Goal: Find contact information: Obtain details needed to contact an individual or organization

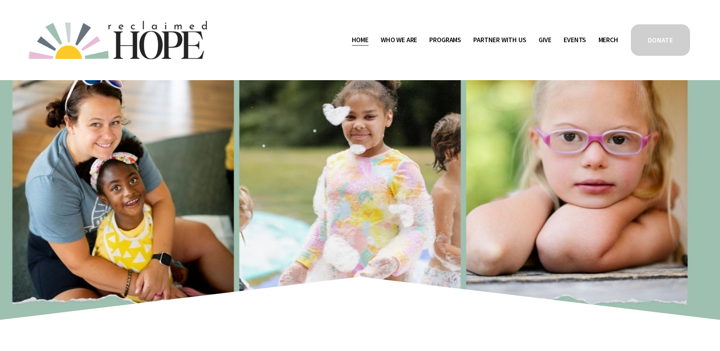
click at [0, 0] on span "Staff & Board" at bounding box center [0, 0] width 0 height 0
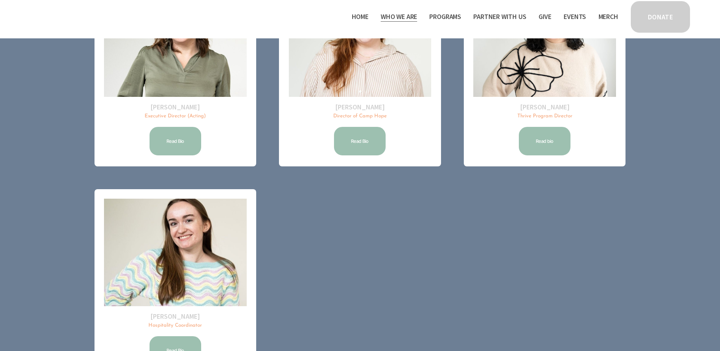
scroll to position [72, 0]
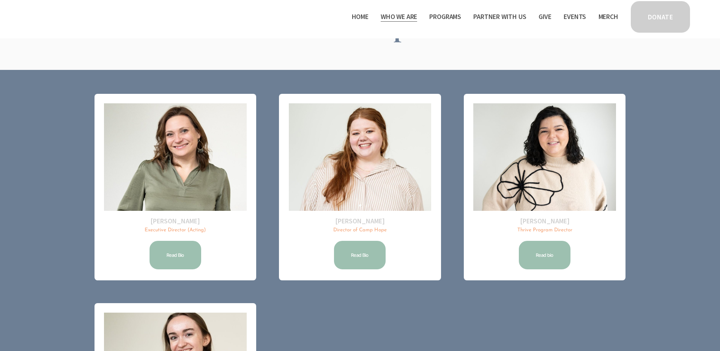
click at [190, 260] on link "Read Bio" at bounding box center [175, 254] width 54 height 31
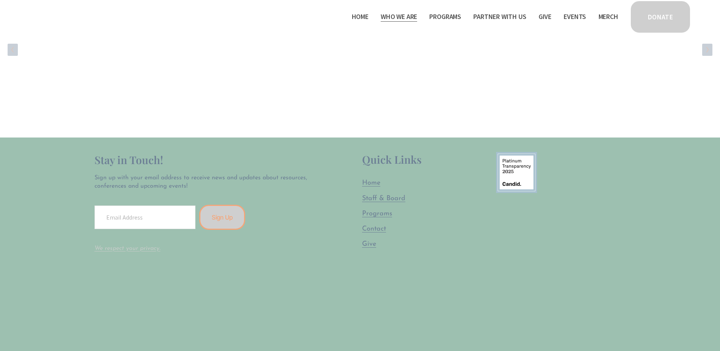
scroll to position [1391, 0]
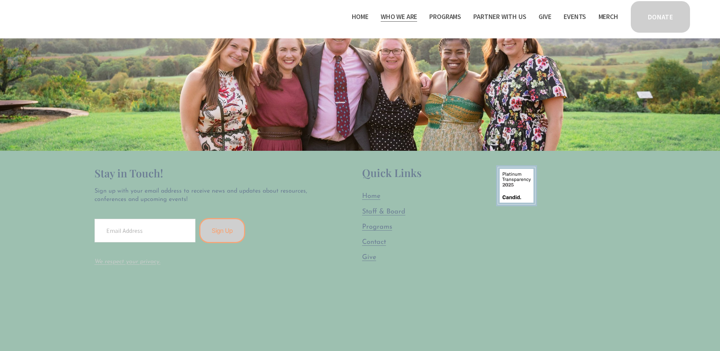
click at [371, 243] on span "Contact" at bounding box center [374, 242] width 24 height 7
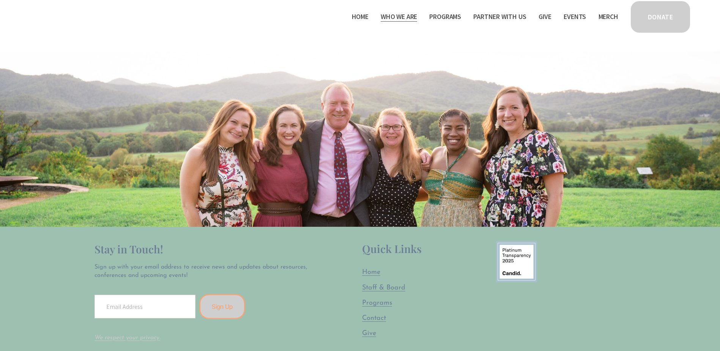
scroll to position [1125, 0]
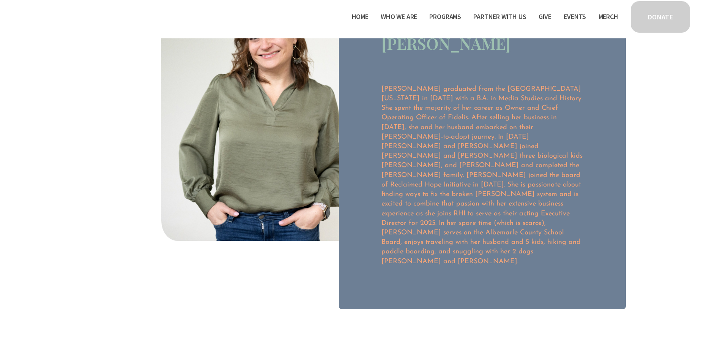
scroll to position [38, 0]
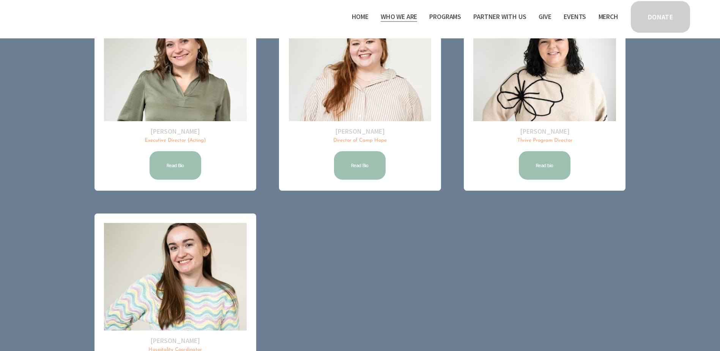
scroll to position [148, 0]
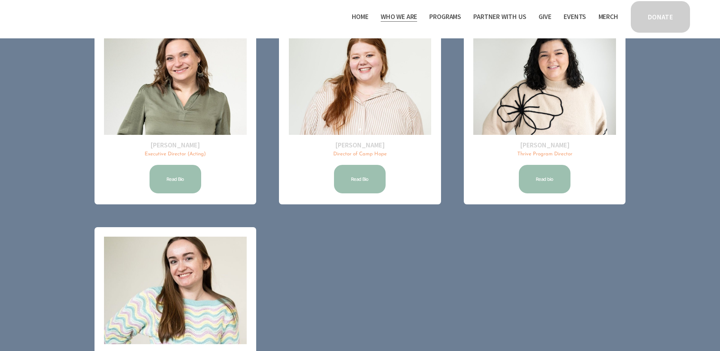
click at [193, 156] on p "Executive Director (Acting)" at bounding box center [175, 154] width 142 height 7
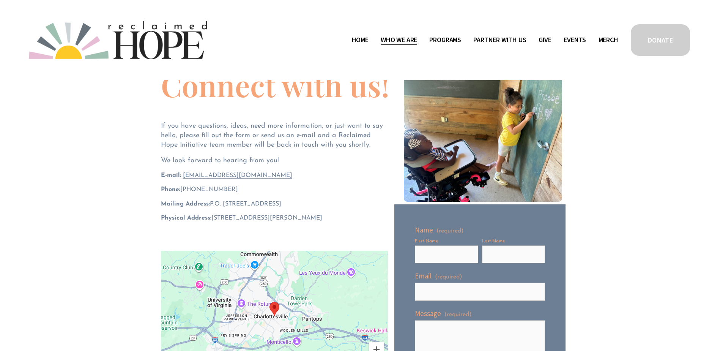
scroll to position [76, 0]
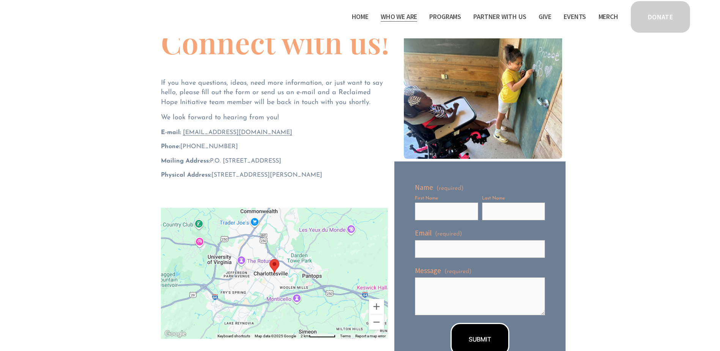
drag, startPoint x: 252, startPoint y: 134, endPoint x: 181, endPoint y: 132, distance: 71.0
click at [181, 132] on p "E-mail: [EMAIL_ADDRESS][DOMAIN_NAME]" at bounding box center [274, 132] width 227 height 8
copy p "[EMAIL_ADDRESS][DOMAIN_NAME]"
